Goal: Information Seeking & Learning: Learn about a topic

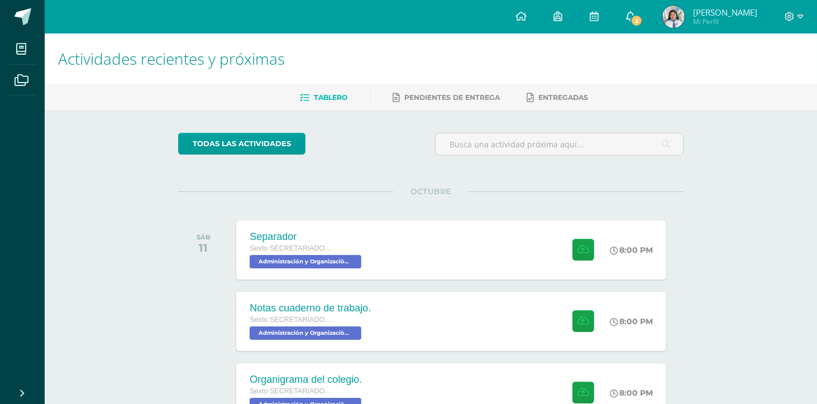
click at [648, 23] on link "2" at bounding box center [630, 16] width 36 height 33
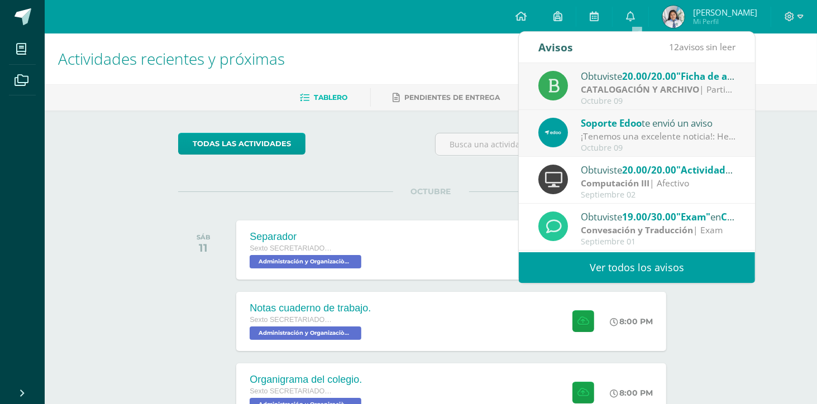
click at [653, 143] on div "Octubre 09" at bounding box center [658, 147] width 155 height 9
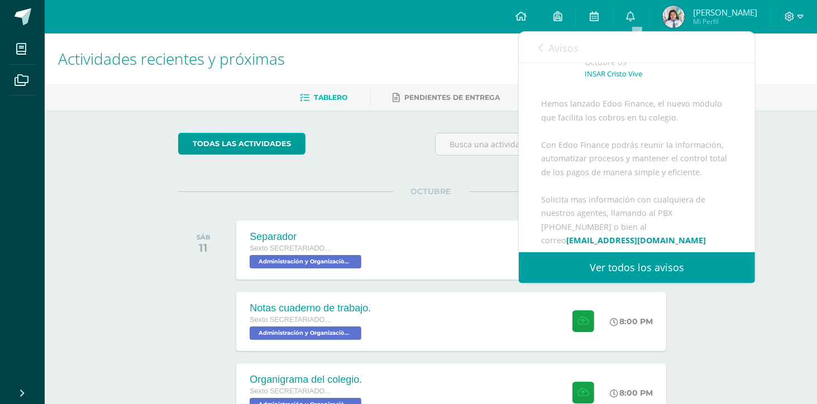
scroll to position [68, 0]
click at [770, 136] on div "Actividades recientes y próximas Tablero Pendientes de entrega Entregadas todas…" at bounding box center [431, 370] width 772 height 674
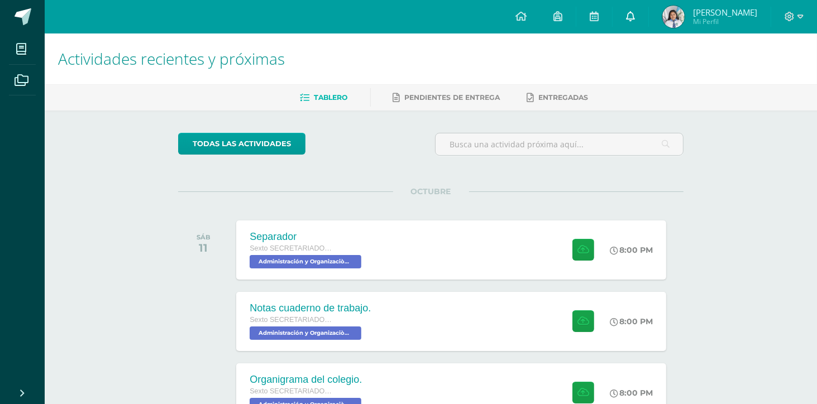
click at [635, 13] on icon at bounding box center [630, 16] width 9 height 10
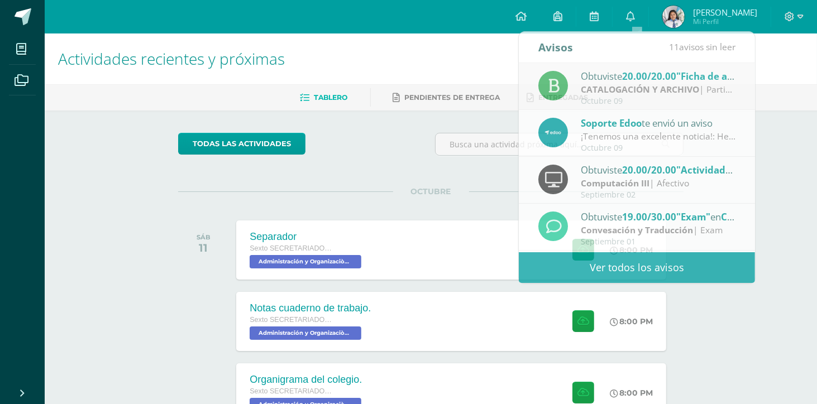
click at [802, 145] on div "Actividades recientes y próximas Tablero Pendientes de entrega Entregadas todas…" at bounding box center [431, 370] width 772 height 674
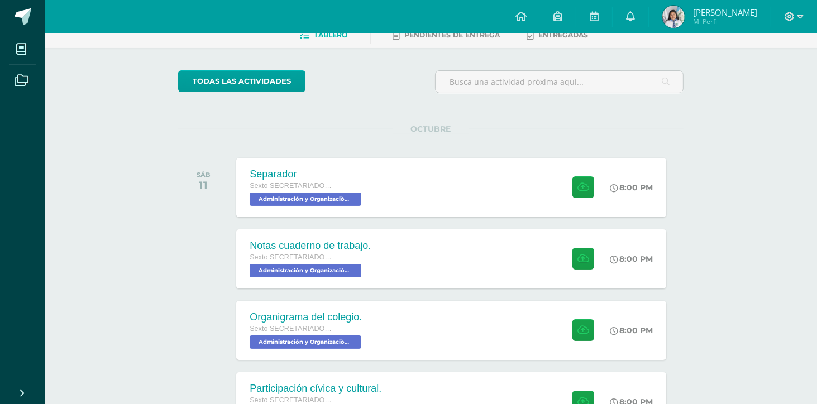
scroll to position [0, 0]
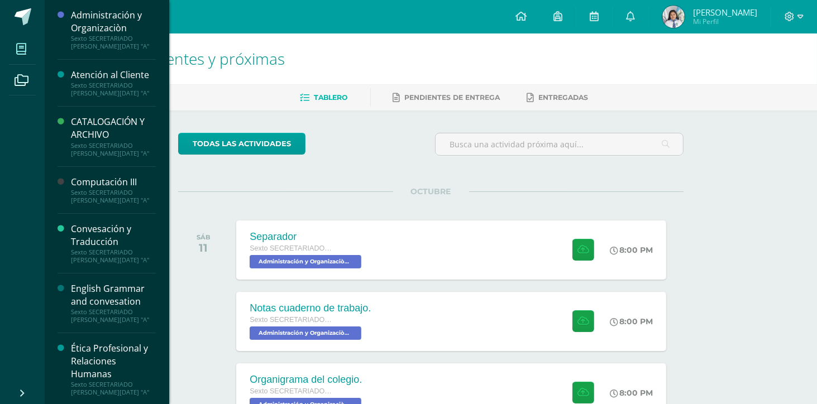
click at [22, 53] on icon at bounding box center [21, 49] width 10 height 11
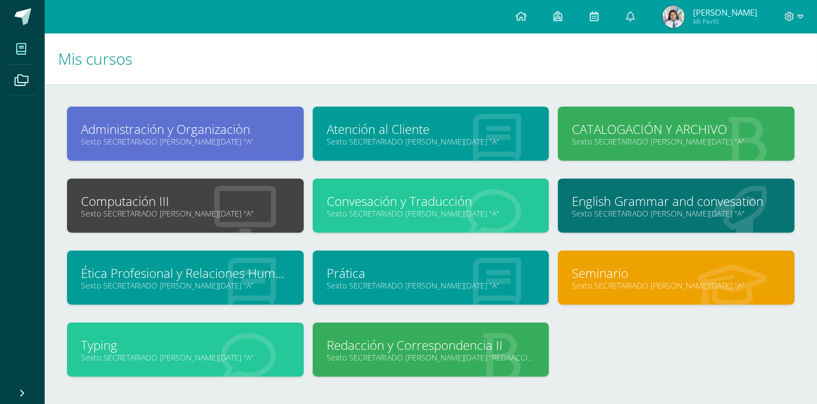
click at [137, 214] on link "Sexto SECRETARIADO [PERSON_NAME][DATE] "A"" at bounding box center [185, 213] width 209 height 11
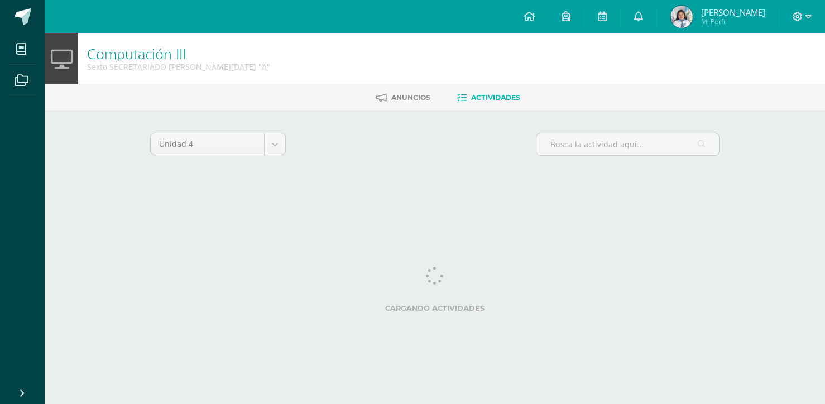
click at [193, 208] on html "Mis cursos Archivos Cerrar panel Administración y Organizaciòn Sexto SECRETARIA…" at bounding box center [412, 104] width 825 height 208
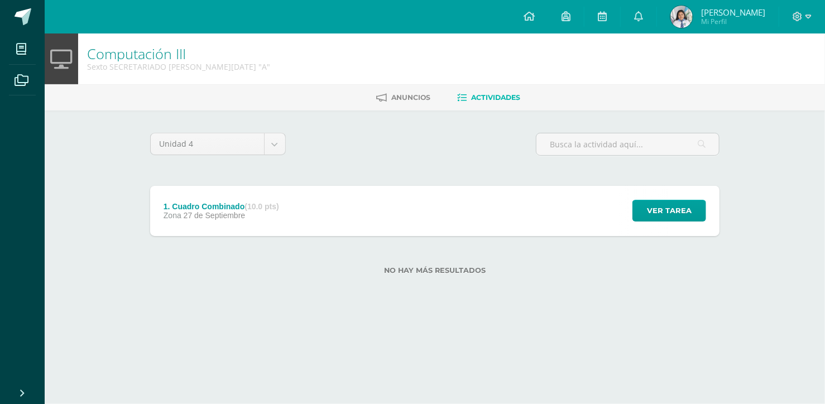
click at [213, 213] on span "27 de Septiembre" at bounding box center [215, 215] width 62 height 9
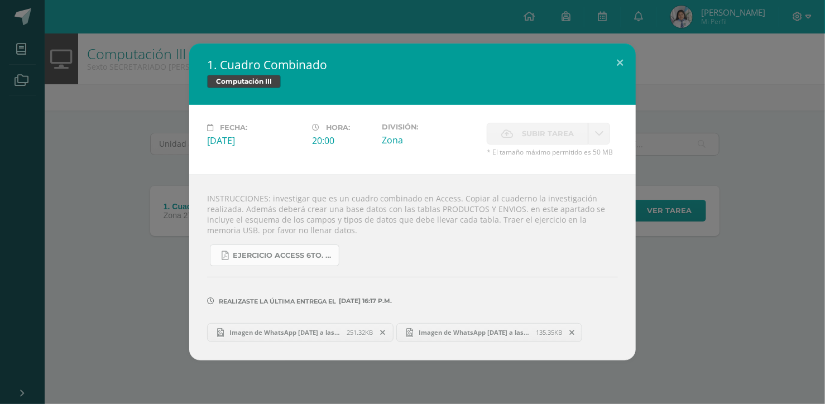
click at [255, 262] on link "Ejercicio Access 6to. Secretariado sábado 20 de septiembre.pdf" at bounding box center [275, 256] width 130 height 22
click at [301, 258] on span "Ejercicio Access 6to. Secretariado sábado 20 de septiembre.pdf" at bounding box center [283, 255] width 100 height 9
